Goal: Task Accomplishment & Management: Use online tool/utility

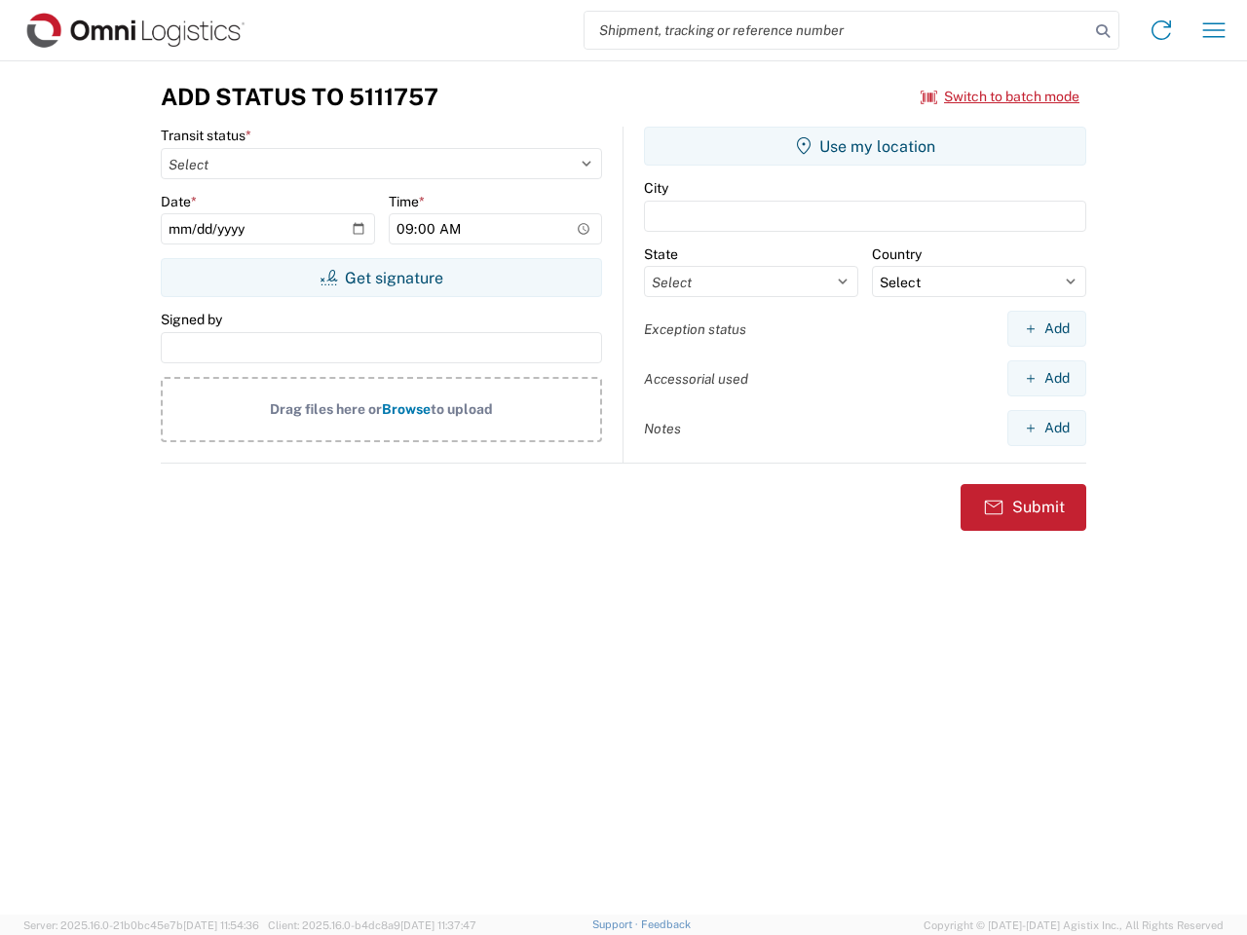
click at [837, 30] on input "search" at bounding box center [837, 30] width 505 height 37
click at [1103, 31] on icon at bounding box center [1102, 31] width 27 height 27
click at [1162, 30] on icon at bounding box center [1161, 30] width 31 height 31
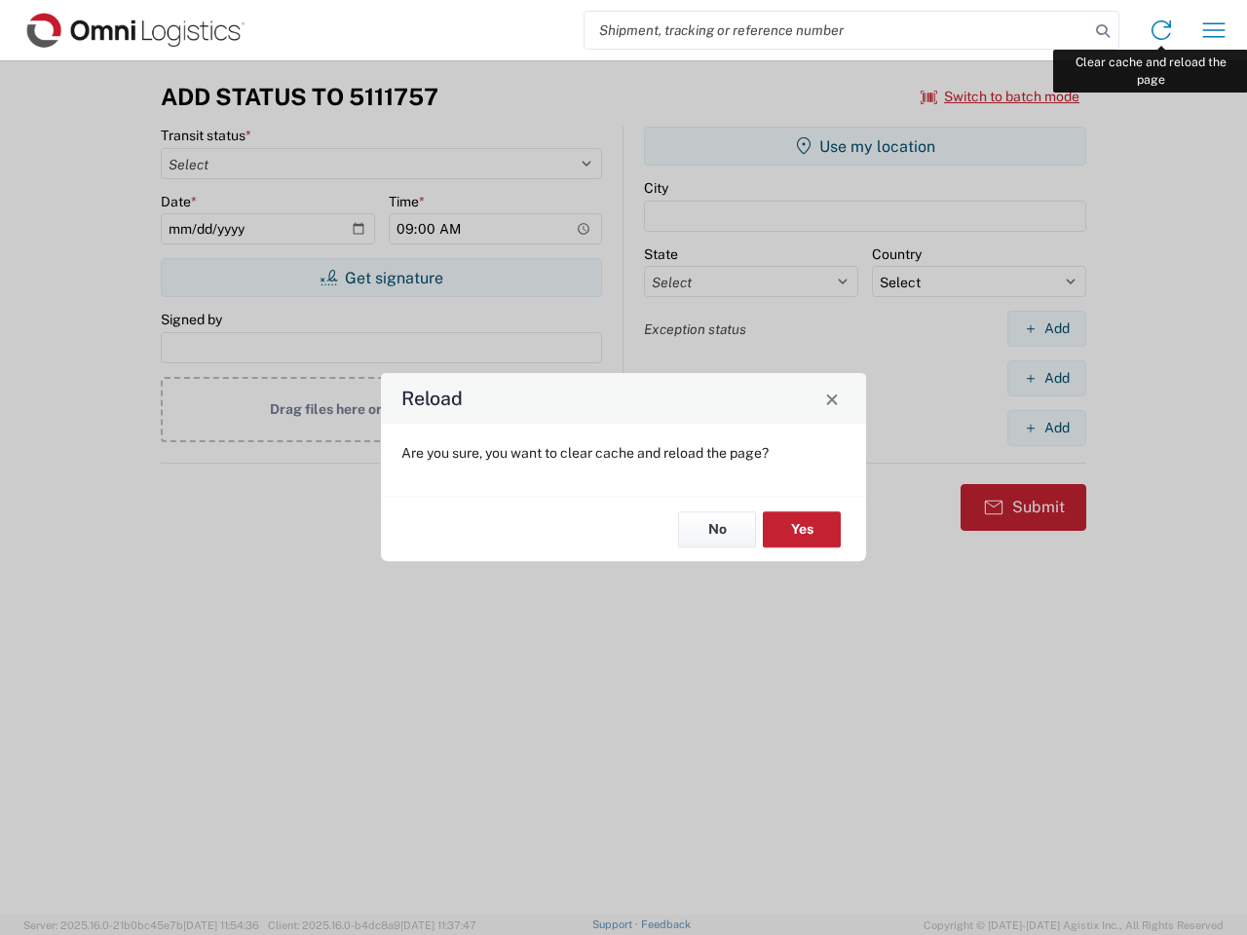
click at [1214, 30] on div "Reload Are you sure, you want to clear cache and reload the page? No Yes" at bounding box center [623, 467] width 1247 height 935
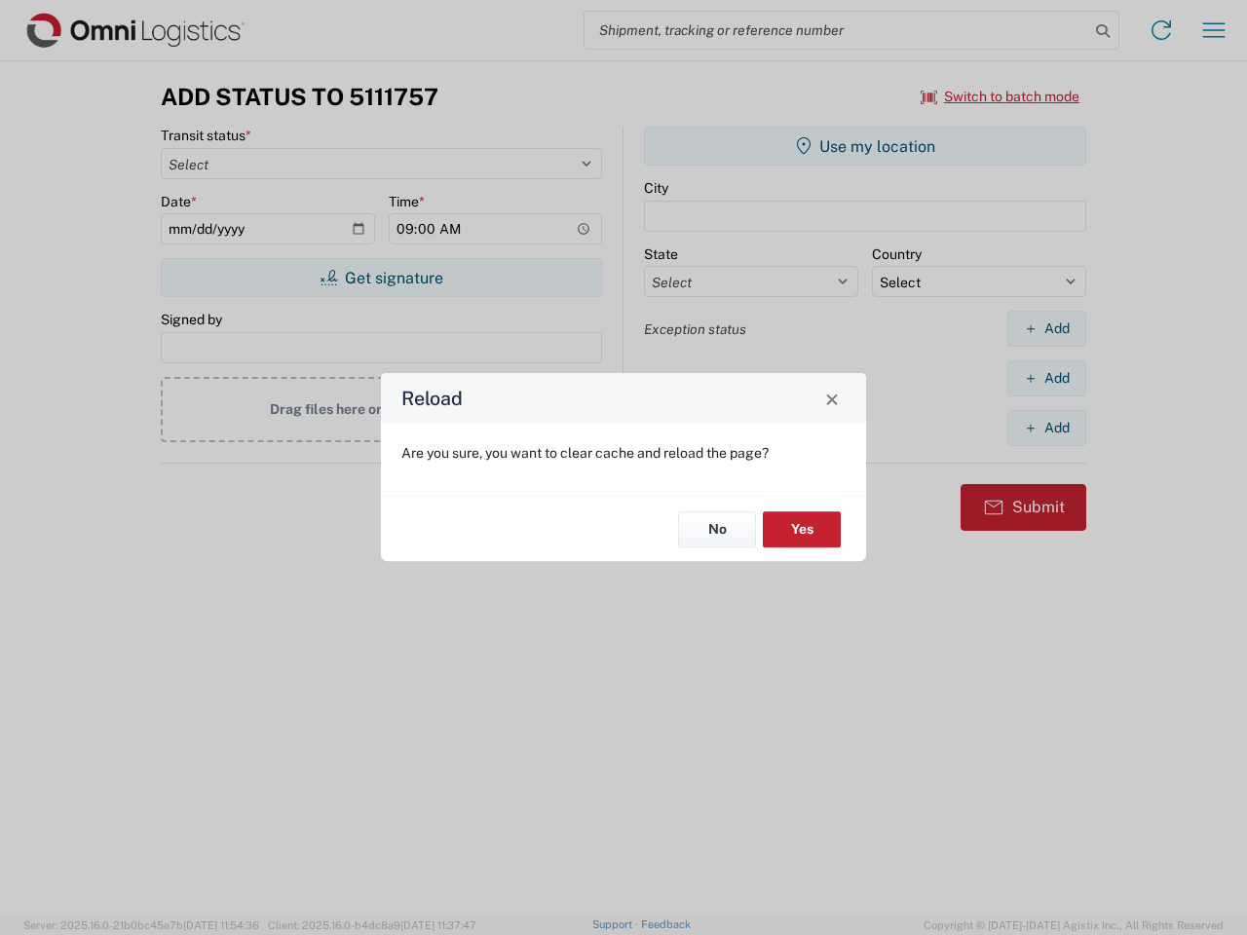
click at [1001, 96] on div "Reload Are you sure, you want to clear cache and reload the page? No Yes" at bounding box center [623, 467] width 1247 height 935
click at [381, 278] on div "Reload Are you sure, you want to clear cache and reload the page? No Yes" at bounding box center [623, 467] width 1247 height 935
click at [865, 146] on div "Reload Are you sure, you want to clear cache and reload the page? No Yes" at bounding box center [623, 467] width 1247 height 935
click at [1047, 328] on div "Reload Are you sure, you want to clear cache and reload the page? No Yes" at bounding box center [623, 467] width 1247 height 935
click at [1047, 378] on div "Reload Are you sure, you want to clear cache and reload the page? No Yes" at bounding box center [623, 467] width 1247 height 935
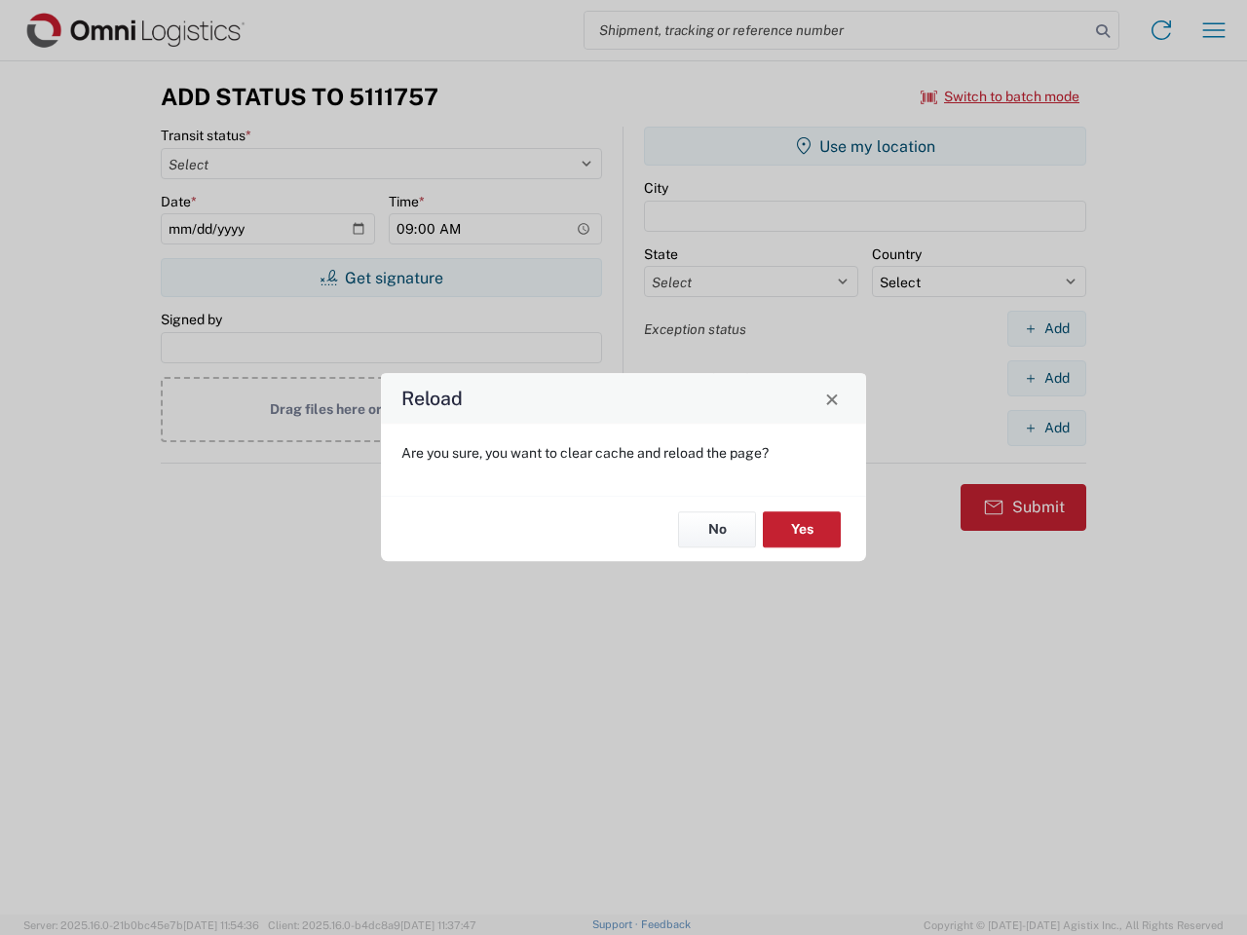
click at [1047, 428] on div "Reload Are you sure, you want to clear cache and reload the page? No Yes" at bounding box center [623, 467] width 1247 height 935
